Goal: Task Accomplishment & Management: Use online tool/utility

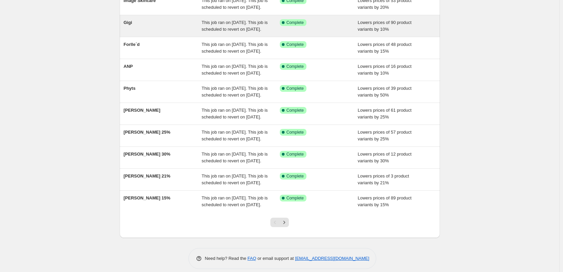
scroll to position [143, 0]
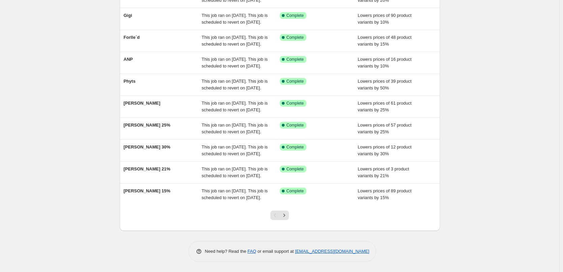
click at [291, 213] on div at bounding box center [279, 218] width 27 height 26
click at [287, 212] on icon "Next" at bounding box center [284, 215] width 7 height 7
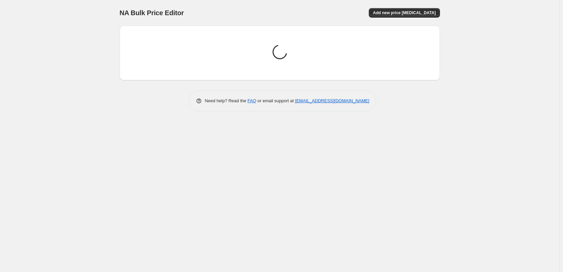
scroll to position [0, 0]
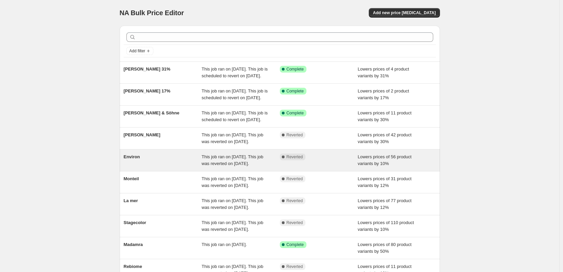
click at [140, 159] on span "Environ" at bounding box center [132, 156] width 16 height 5
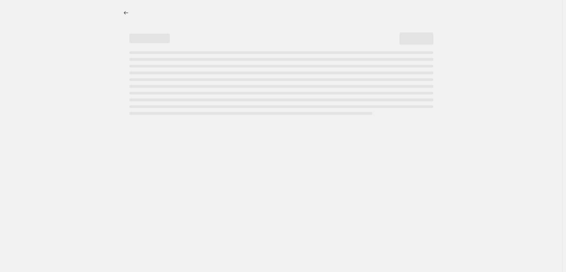
select select "percentage"
select select "vendor"
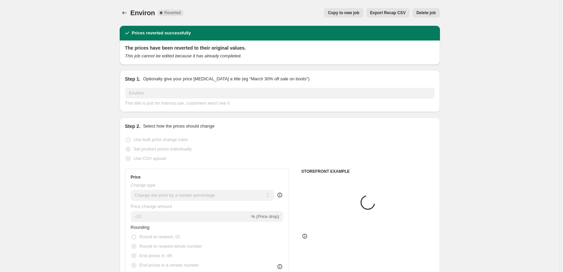
click at [359, 14] on span "Copy to new job" at bounding box center [343, 12] width 31 height 5
select select "percentage"
select select "vendor"
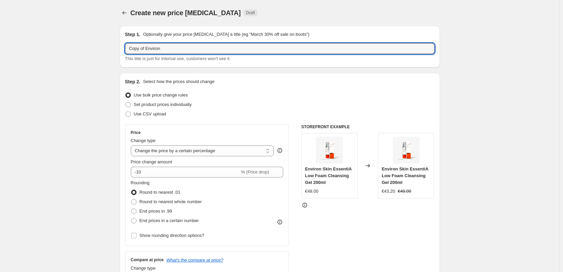
drag, startPoint x: 147, startPoint y: 50, endPoint x: 24, endPoint y: 45, distance: 123.1
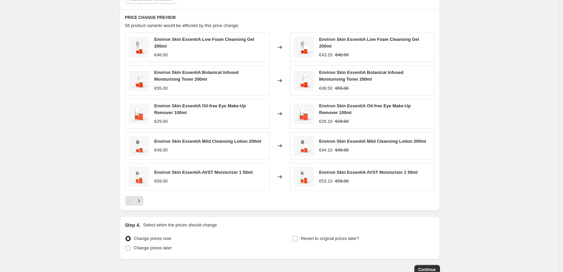
scroll to position [483, 0]
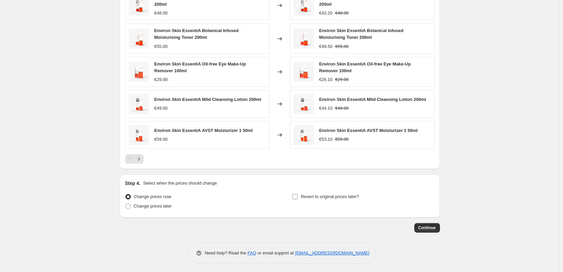
type input "Environ"
click at [305, 197] on span "Revert to original prices later?" at bounding box center [330, 196] width 58 height 7
click at [298, 197] on input "Revert to original prices later?" at bounding box center [294, 196] width 5 height 5
checkbox input "true"
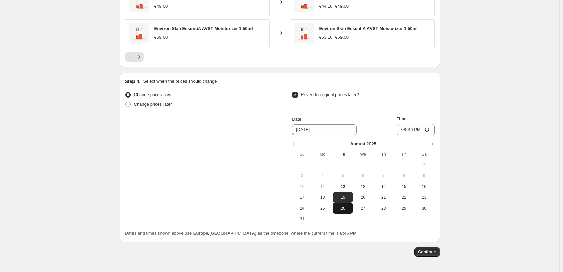
scroll to position [609, 0]
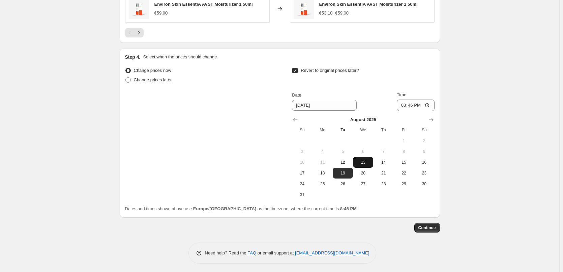
click at [363, 161] on span "13" at bounding box center [363, 161] width 15 height 5
type input "[DATE]"
click at [404, 103] on input "20:46" at bounding box center [416, 104] width 38 height 11
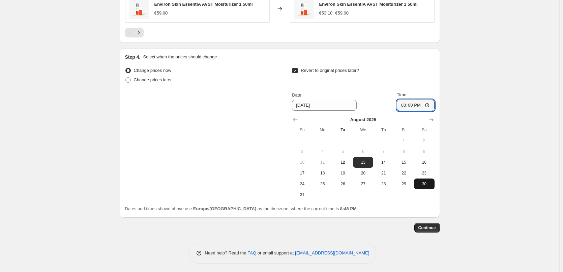
type input "03:00"
click at [423, 225] on span "Continue" at bounding box center [427, 227] width 18 height 5
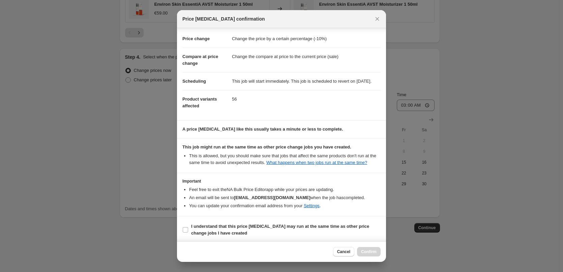
scroll to position [19, 0]
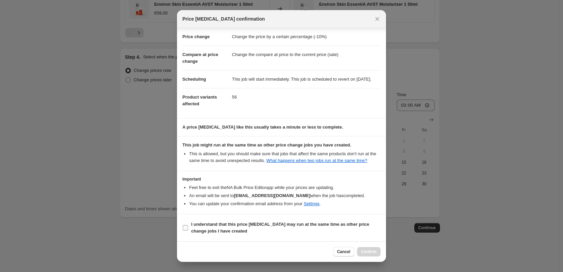
click at [210, 231] on b "I understand that this price [MEDICAL_DATA] may run at the same time as other p…" at bounding box center [280, 227] width 178 height 12
click at [188, 230] on input "I understand that this price [MEDICAL_DATA] may run at the same time as other p…" at bounding box center [185, 227] width 5 height 5
checkbox input "true"
click at [371, 248] on button "Confirm" at bounding box center [369, 251] width 24 height 9
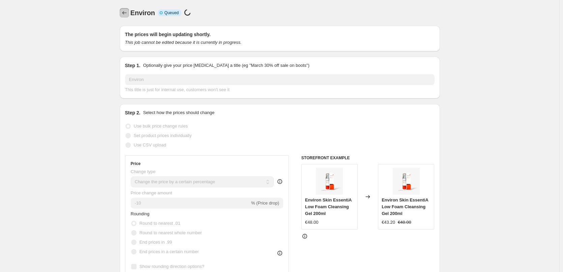
click at [128, 11] on icon "Price change jobs" at bounding box center [124, 12] width 7 height 7
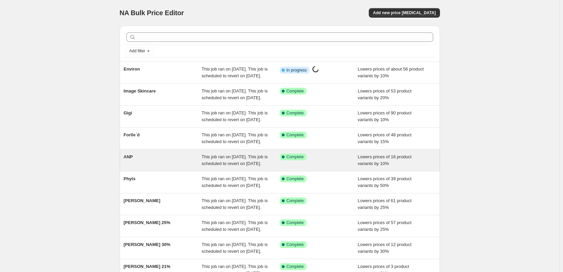
scroll to position [143, 0]
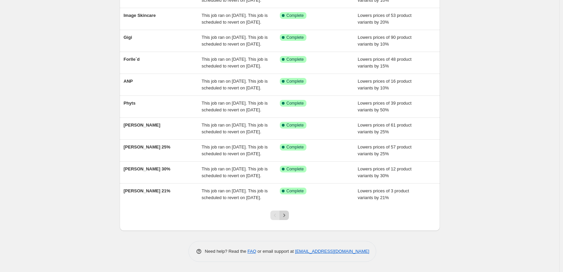
click at [284, 212] on icon "Next" at bounding box center [284, 215] width 7 height 7
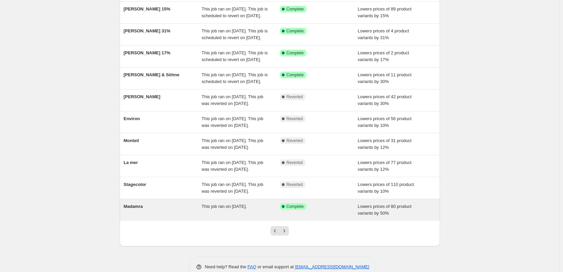
scroll to position [129, 0]
